Goal: Check status

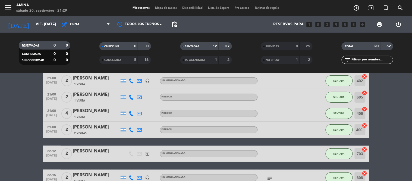
scroll to position [26, 0]
click at [45, 25] on input "vie. 19 sep." at bounding box center [59, 25] width 52 height 10
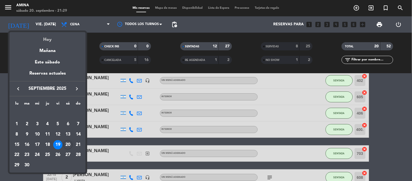
click at [46, 36] on div "Hoy" at bounding box center [48, 37] width 76 height 11
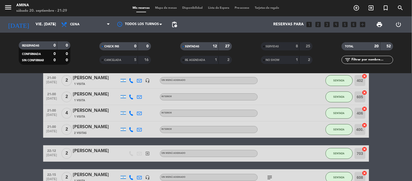
type input "sáb. [DATE]"
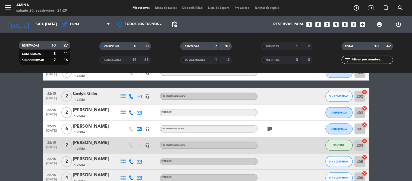
scroll to position [171, 0]
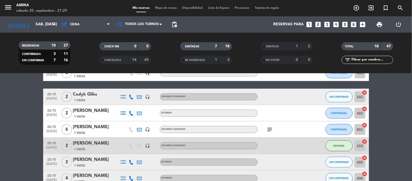
click at [269, 128] on icon "subject" at bounding box center [270, 129] width 7 height 7
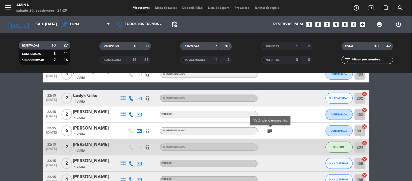
scroll to position [169, 0]
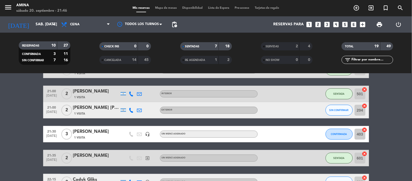
scroll to position [85, 0]
